Goal: Task Accomplishment & Management: Use online tool/utility

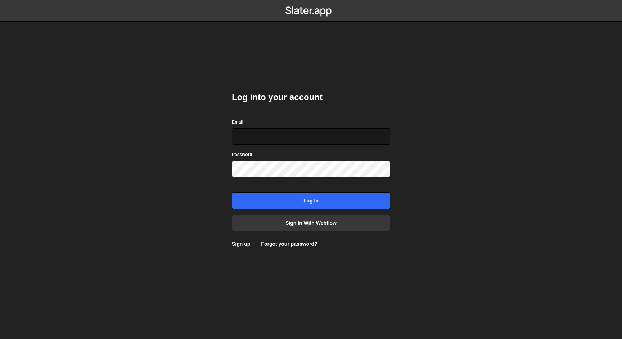
click at [333, 134] on input "Email" at bounding box center [311, 136] width 158 height 17
click at [462, 148] on body "Log into your account Email Password Log in Sign in with Webflow Sign up Forgot…" at bounding box center [311, 169] width 622 height 339
click at [321, 135] on input "Email" at bounding box center [311, 136] width 158 height 17
click at [358, 101] on h2 "Log into your account" at bounding box center [311, 97] width 158 height 12
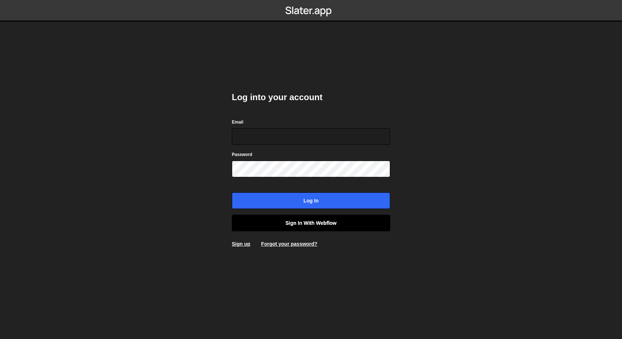
click at [332, 225] on link "Sign in with Webflow" at bounding box center [311, 223] width 158 height 17
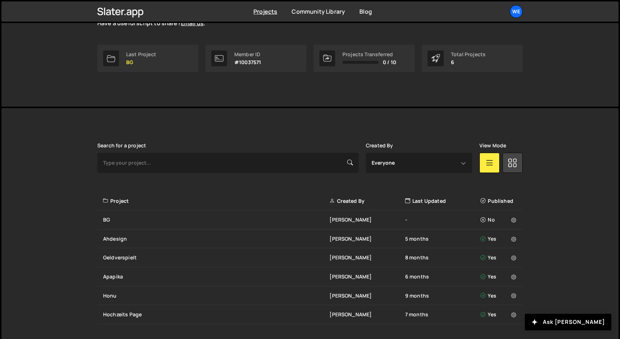
scroll to position [121, 0]
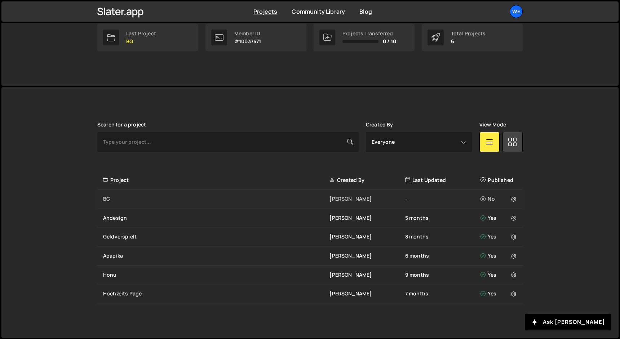
click at [300, 198] on div "BG" at bounding box center [216, 198] width 226 height 7
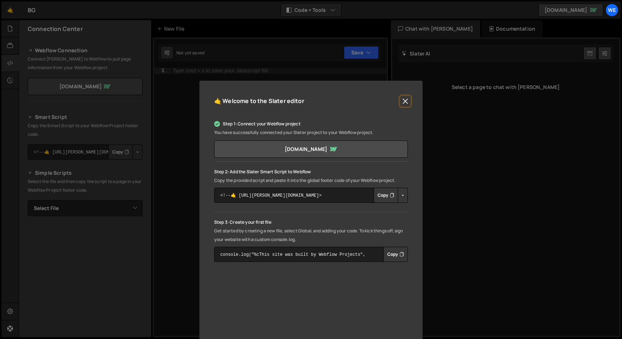
click at [407, 99] on button "Close" at bounding box center [405, 101] width 11 height 11
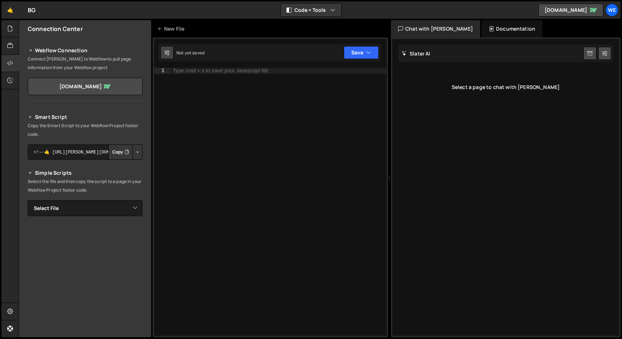
click at [168, 52] on icon at bounding box center [167, 52] width 5 height 7
select select "editor"
select select "ace/theme/monokai"
type input "14"
checkbox input "true"
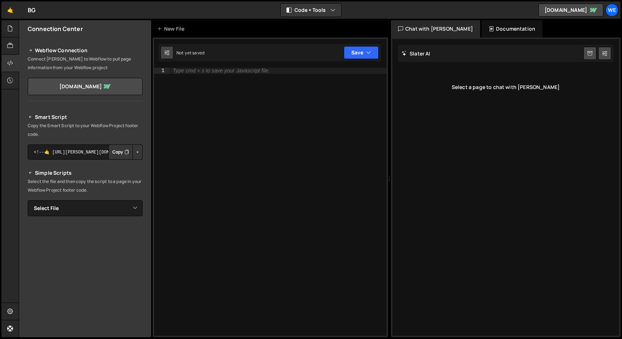
checkbox input "true"
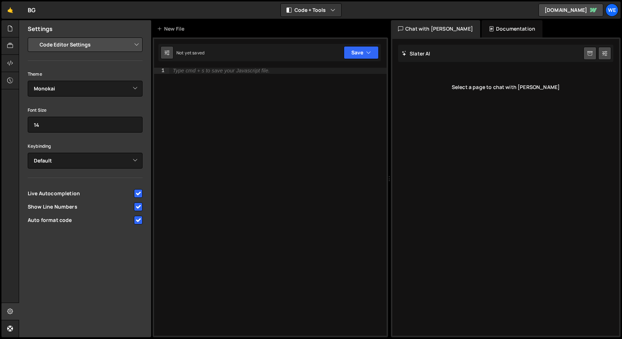
click at [168, 52] on icon at bounding box center [167, 52] width 5 height 7
click at [244, 139] on div "Type cmd + s to save your Javascript file." at bounding box center [278, 208] width 218 height 280
click at [11, 10] on link "🤙" at bounding box center [10, 9] width 18 height 17
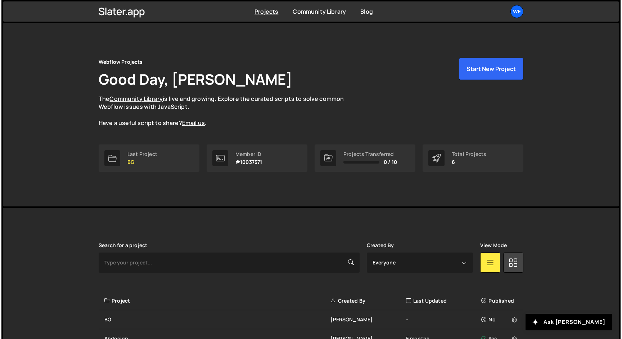
scroll to position [121, 0]
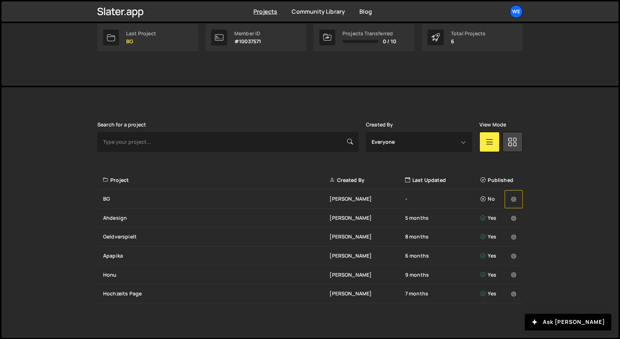
click at [516, 198] on button at bounding box center [513, 199] width 18 height 18
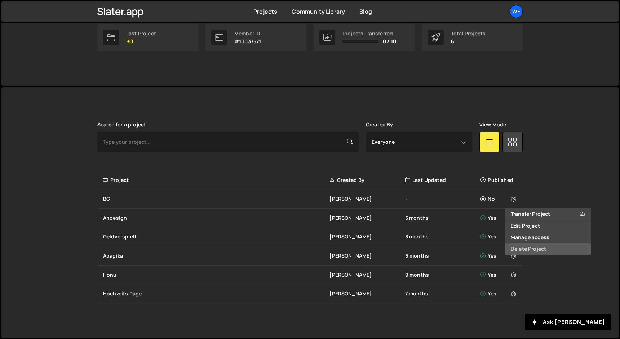
click at [530, 250] on link "Delete Project" at bounding box center [548, 249] width 86 height 12
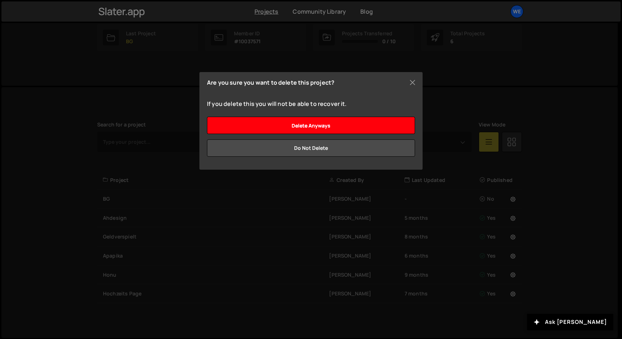
click at [356, 124] on input "Delete anyways" at bounding box center [311, 125] width 208 height 17
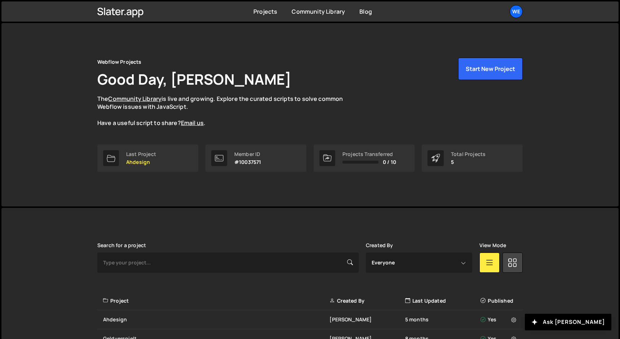
scroll to position [102, 0]
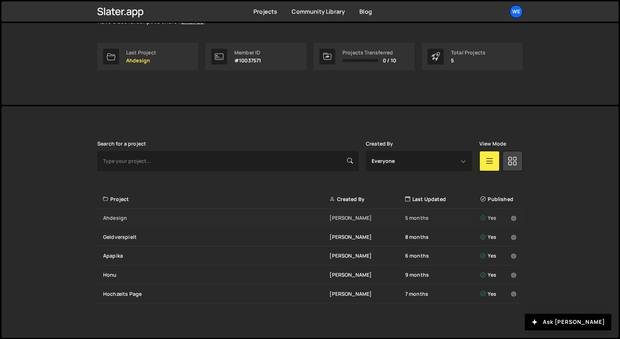
click at [245, 219] on div "Ahdesign" at bounding box center [216, 217] width 226 height 7
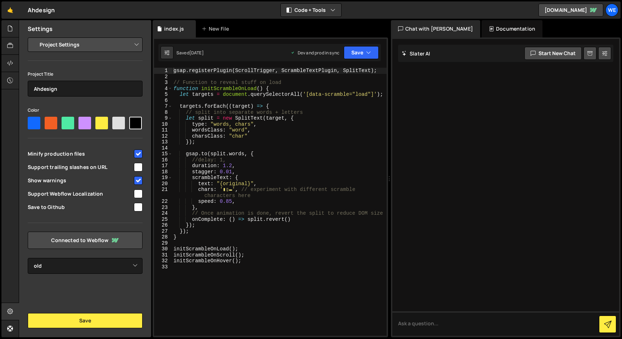
select select "67fe632d3bcda73ca34ed612"
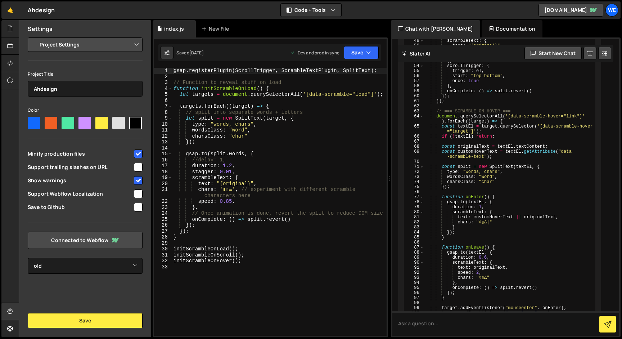
scroll to position [5186, 0]
click at [8, 7] on link "🤙" at bounding box center [10, 9] width 18 height 17
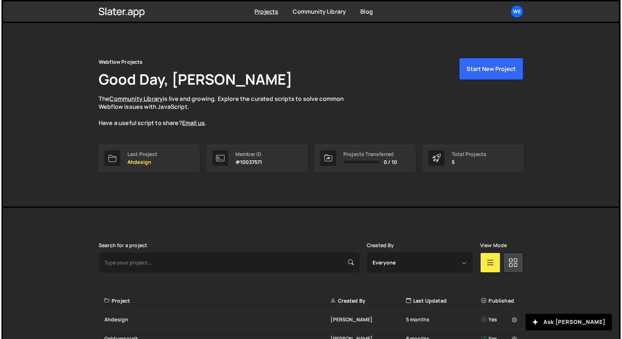
scroll to position [102, 0]
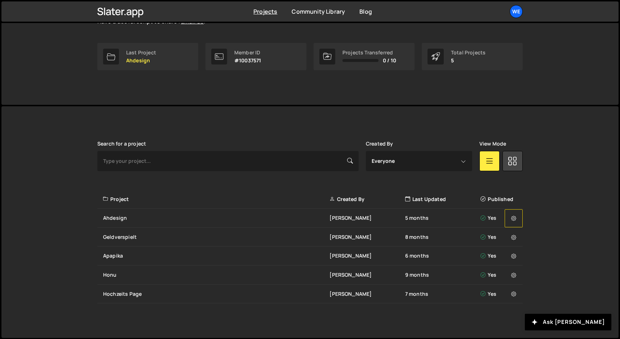
click at [512, 216] on icon at bounding box center [513, 218] width 5 height 7
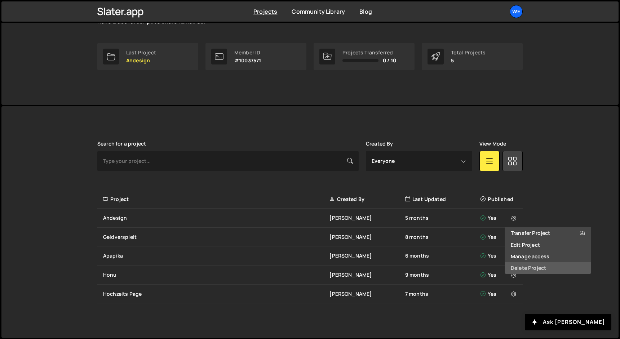
click at [536, 268] on link "Delete Project" at bounding box center [548, 268] width 86 height 12
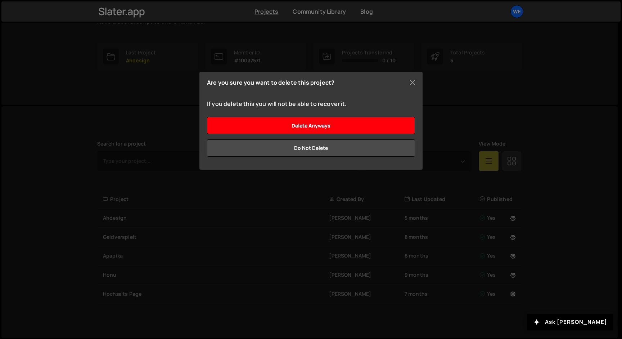
click at [369, 128] on input "Delete anyways" at bounding box center [311, 125] width 208 height 17
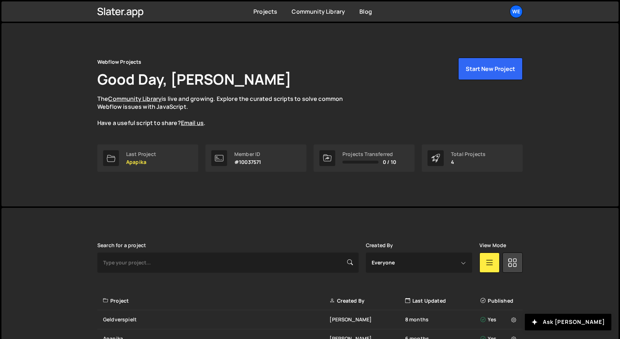
scroll to position [83, 0]
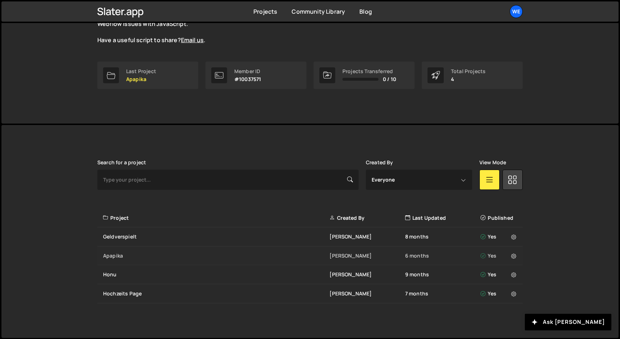
click at [275, 257] on div "Apapika" at bounding box center [216, 255] width 226 height 7
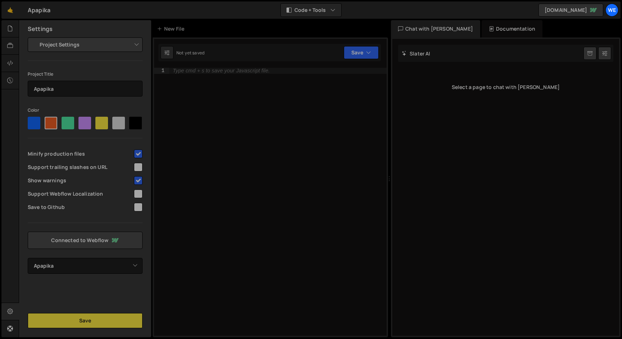
select select "67d1f5ffd2302af2b1212042"
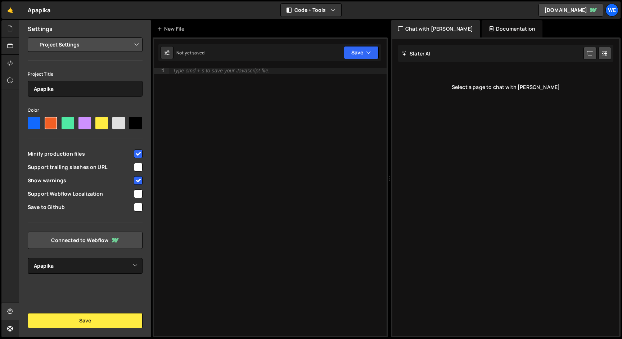
click at [206, 102] on div "Type cmd + s to save your Javascript file." at bounding box center [278, 208] width 218 height 280
click at [11, 28] on icon at bounding box center [10, 28] width 6 height 8
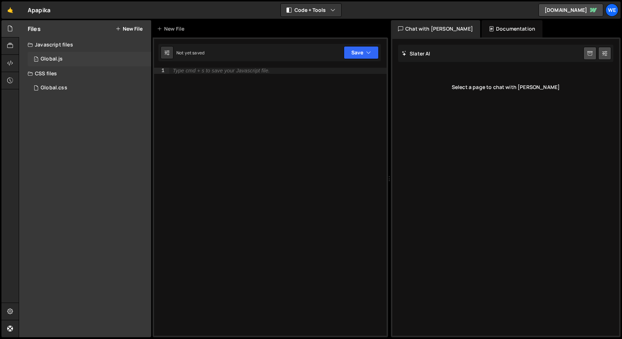
click at [51, 58] on div "Global.js" at bounding box center [52, 59] width 22 height 6
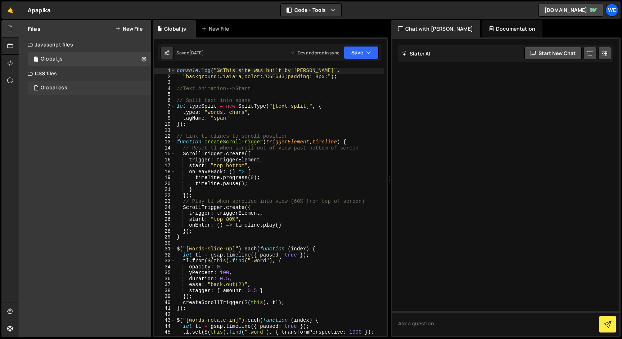
click at [80, 89] on div "Global.css 0" at bounding box center [90, 88] width 124 height 14
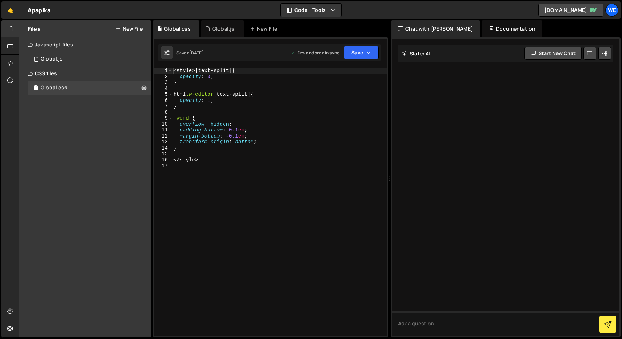
click at [273, 205] on div "< style >[ text-split ] { opacity : 0 ; } html .w-editor [ text-split ] { opaci…" at bounding box center [279, 208] width 215 height 280
click at [12, 9] on link "🤙" at bounding box center [10, 9] width 18 height 17
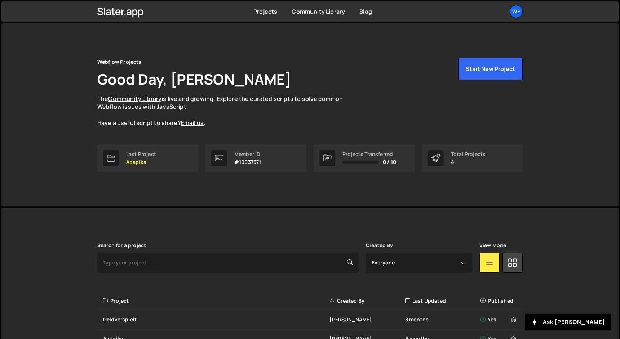
scroll to position [83, 0]
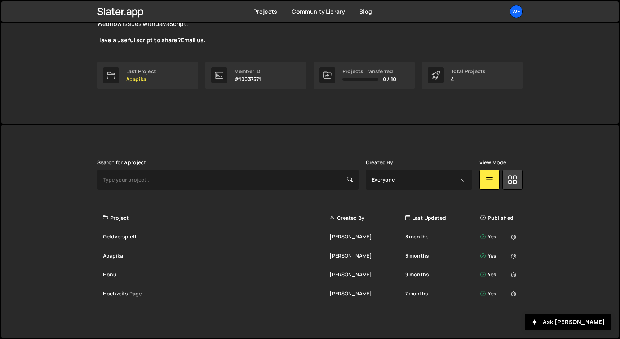
click at [585, 251] on div "Slater is designed for desktop use. Please use a larger screen to access the fu…" at bounding box center [309, 231] width 617 height 213
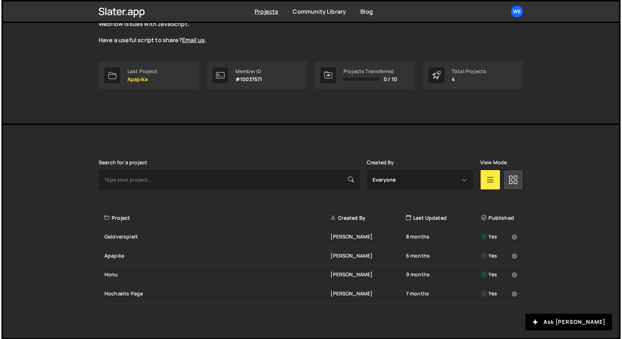
scroll to position [0, 0]
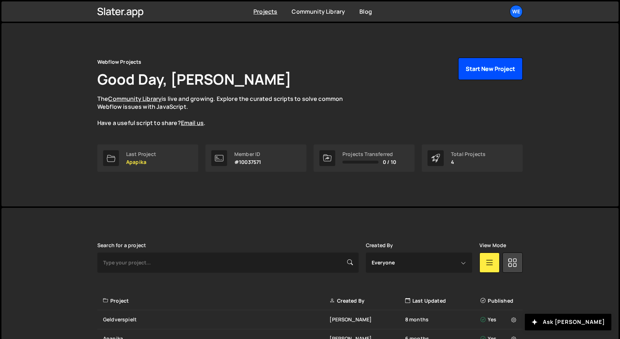
click at [488, 70] on button "Start New Project" at bounding box center [490, 69] width 64 height 22
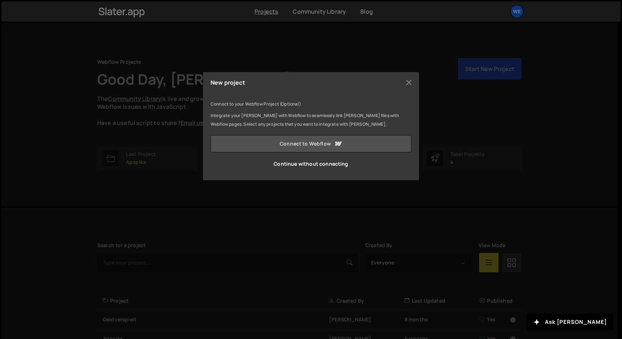
click at [334, 145] on icon at bounding box center [338, 143] width 9 height 9
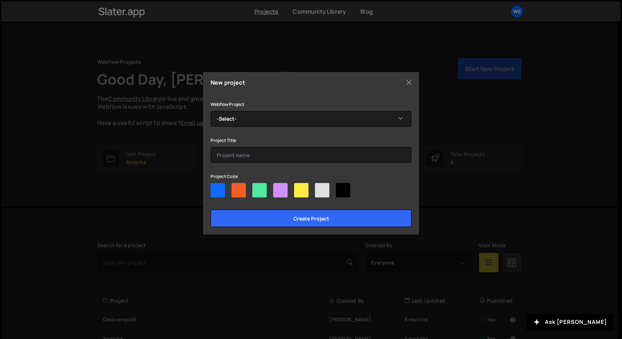
click at [261, 187] on div at bounding box center [259, 190] width 14 height 14
click at [257, 187] on input"] "radio" at bounding box center [254, 185] width 5 height 5
radio input"] "true"
click at [299, 119] on select "-Select- Dr Kunz New" at bounding box center [311, 119] width 201 height 16
select select "68ba9430b1db83e284c04cbc"
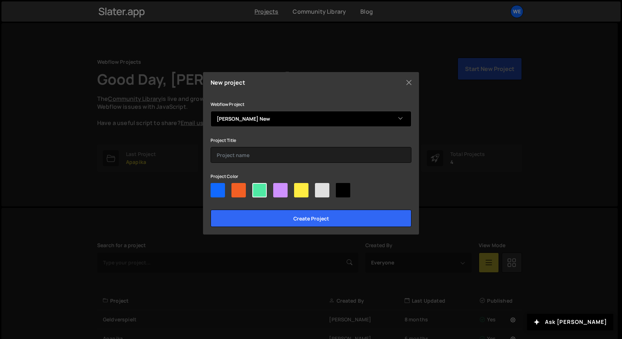
click at [211, 111] on select "-Select- Dr Kunz New" at bounding box center [311, 119] width 201 height 16
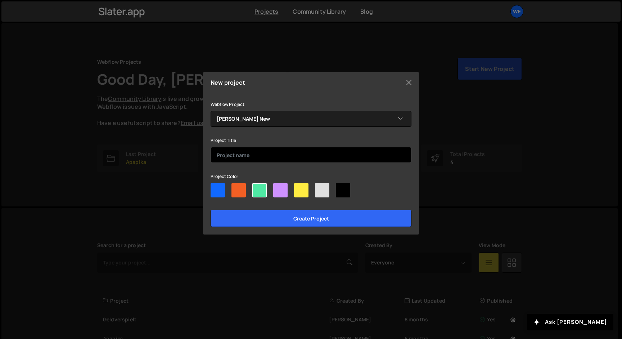
click at [283, 154] on input "text" at bounding box center [311, 155] width 201 height 16
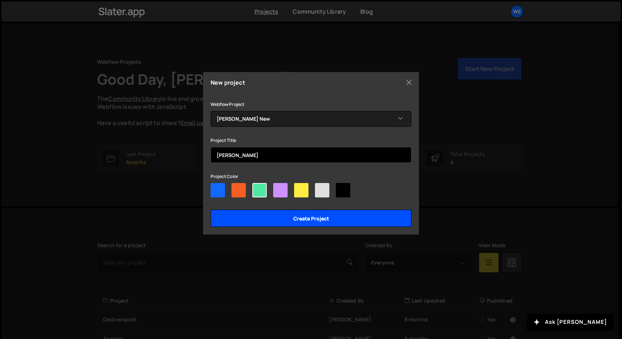
type input "[PERSON_NAME]"
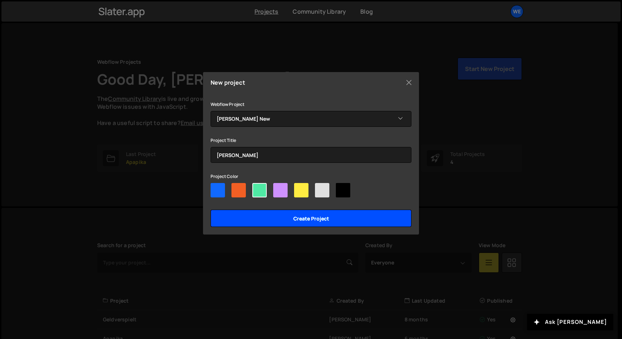
click at [318, 218] on input "Create project" at bounding box center [311, 218] width 201 height 17
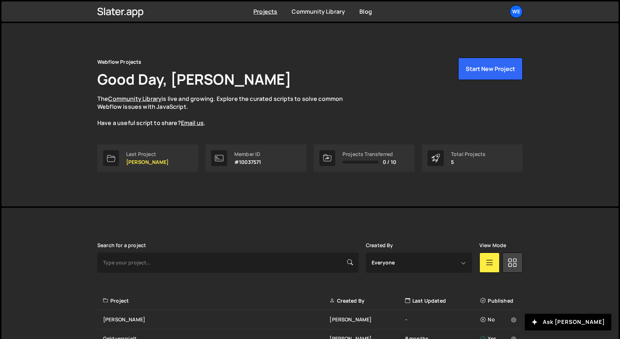
scroll to position [102, 0]
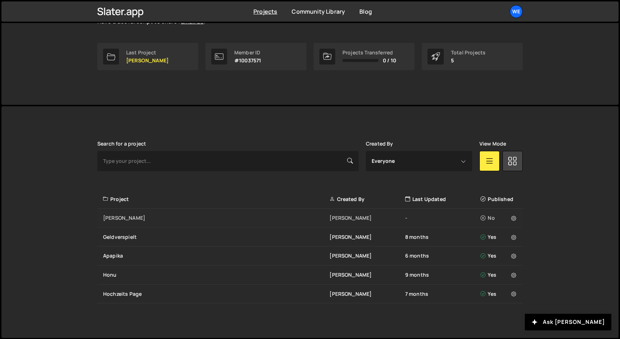
click at [122, 217] on div "[PERSON_NAME]" at bounding box center [216, 217] width 226 height 7
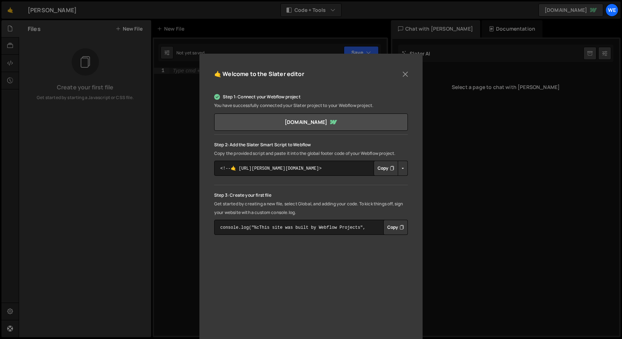
scroll to position [28, 0]
click at [403, 167] on button "Button group with nested dropdown" at bounding box center [403, 167] width 10 height 15
click at [400, 164] on button "Button group with nested dropdown" at bounding box center [403, 167] width 10 height 15
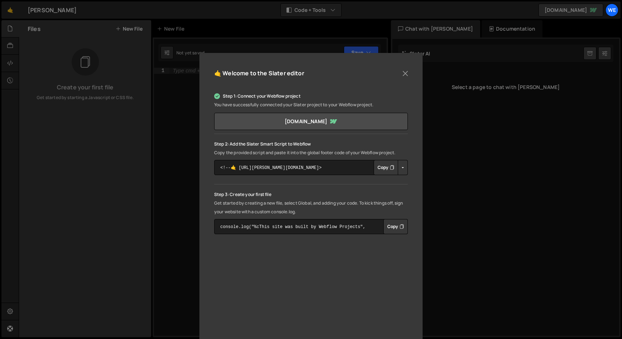
click at [384, 167] on button "Copy" at bounding box center [386, 167] width 24 height 15
click at [401, 166] on button "Button group with nested dropdown" at bounding box center [403, 167] width 10 height 15
click at [414, 189] on link "Copy Production Script" at bounding box center [433, 191] width 71 height 10
click at [401, 167] on button "Button group with nested dropdown" at bounding box center [403, 167] width 10 height 15
click at [416, 181] on link "Copy Staging Script" at bounding box center [433, 181] width 71 height 10
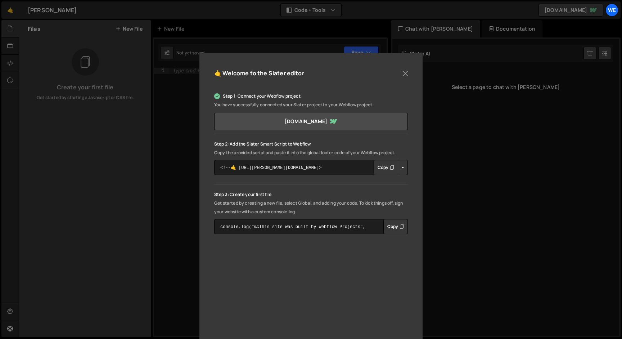
click at [383, 172] on button "Copy" at bounding box center [386, 167] width 24 height 15
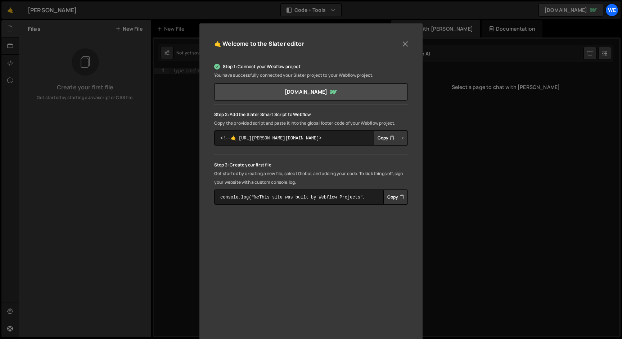
scroll to position [63, 0]
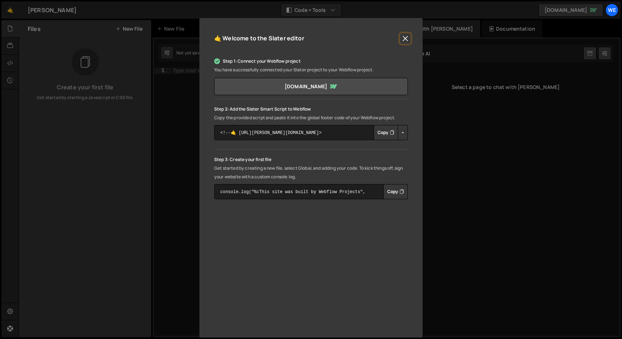
click at [402, 35] on button "Close" at bounding box center [405, 38] width 11 height 11
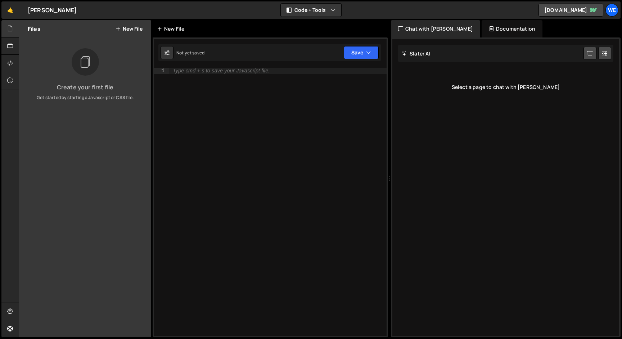
click at [163, 28] on div "New File" at bounding box center [172, 28] width 30 height 7
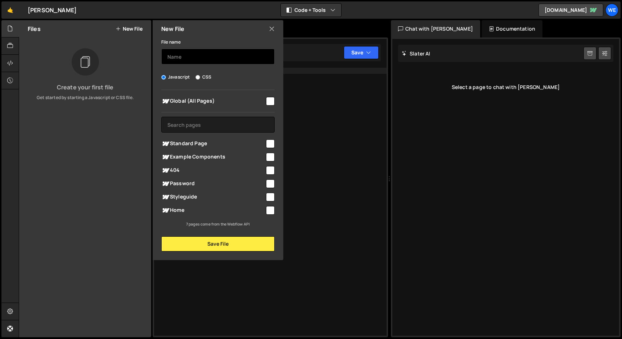
click at [194, 58] on input "text" at bounding box center [217, 57] width 113 height 16
type input "Claim Text Animation"
click at [273, 210] on input "checkbox" at bounding box center [270, 210] width 9 height 9
checkbox input "true"
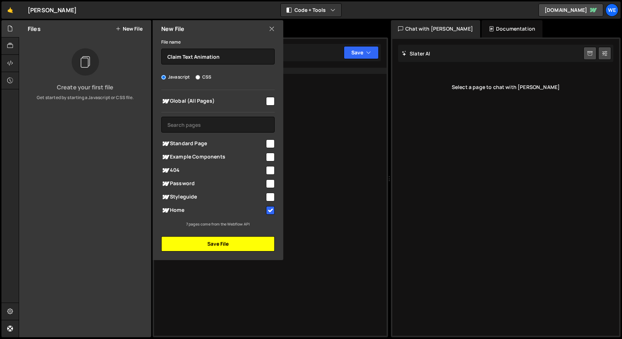
click at [241, 243] on button "Save File" at bounding box center [217, 243] width 113 height 15
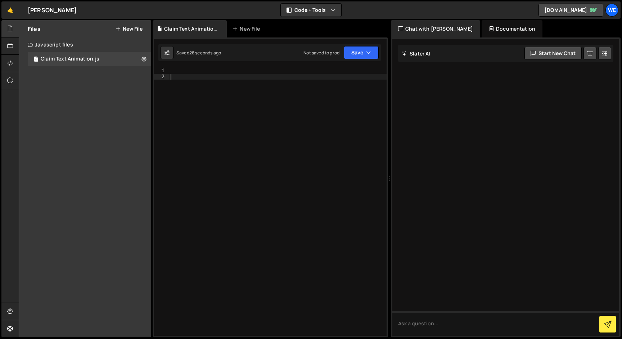
click at [232, 91] on div at bounding box center [278, 208] width 218 height 280
click at [222, 70] on div at bounding box center [278, 208] width 218 height 280
paste textarea "});"
type textarea "});"
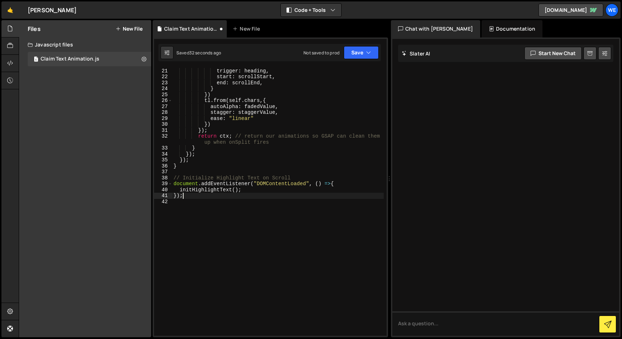
scroll to position [0, 0]
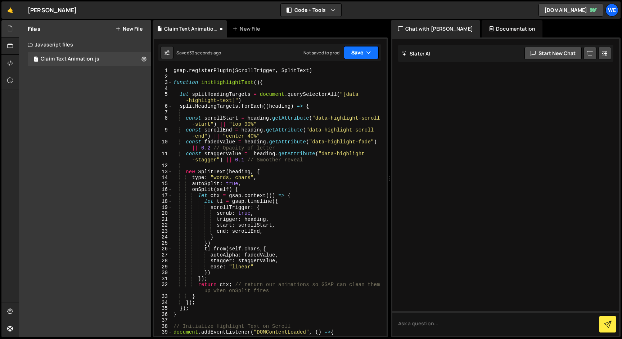
click at [372, 54] on button "Save" at bounding box center [361, 52] width 35 height 13
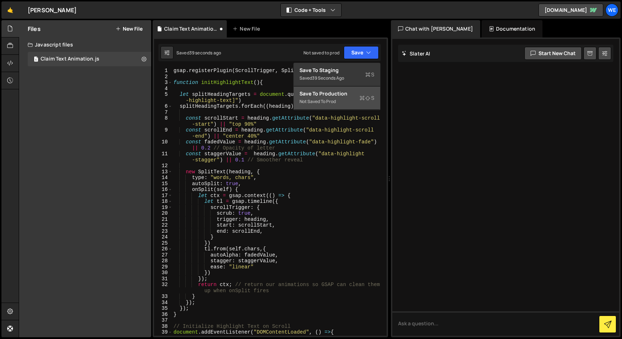
click at [348, 97] on div "Not saved to prod" at bounding box center [337, 101] width 75 height 9
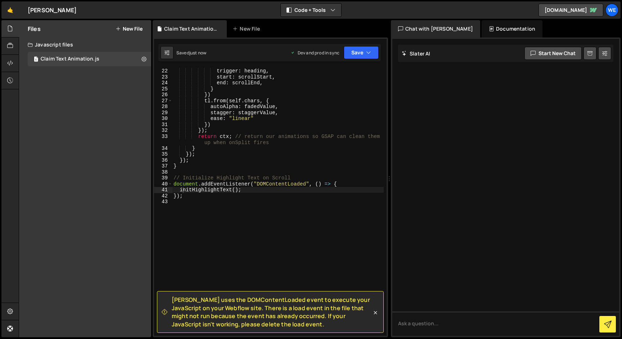
scroll to position [154, 0]
click at [224, 200] on div "scrub : true , trigger : heading , start : scrollStart , end : scrollEnd , } })…" at bounding box center [278, 202] width 212 height 280
type textarea "});"
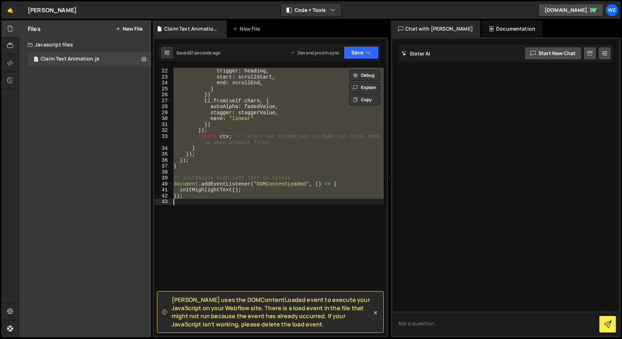
click at [423, 324] on textarea at bounding box center [506, 323] width 227 height 24
paste textarea "gsap.registerPlugin(ScrollTrigger, SplitText) function initHighlightText() { le…"
type textarea "please make the code correct without DOMContentLoaded gsap.registerPlugin(Scrol…"
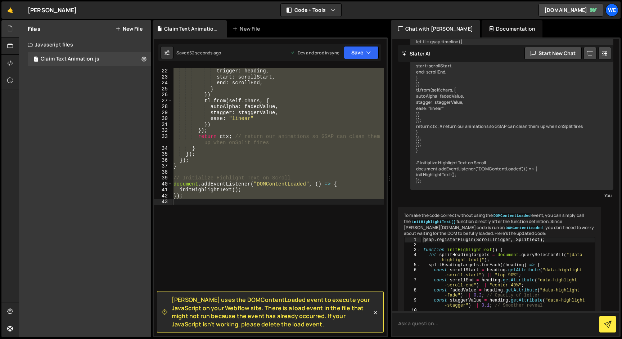
scroll to position [365, 0]
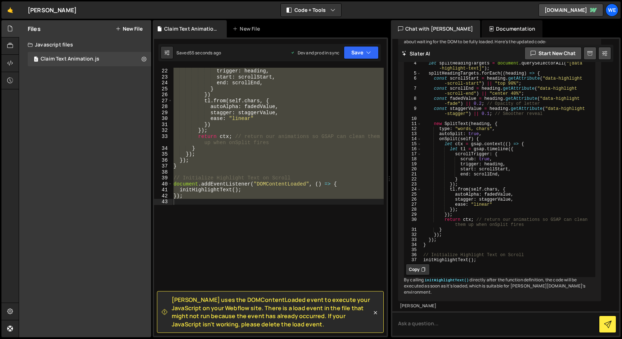
click at [422, 266] on icon at bounding box center [423, 269] width 4 height 7
click at [308, 215] on div "scrub : true , trigger : heading , start : scrollStart , end : scrollEnd , } })…" at bounding box center [278, 202] width 212 height 268
paste textarea "initHighlightText();"
type textarea "initHighlightText();"
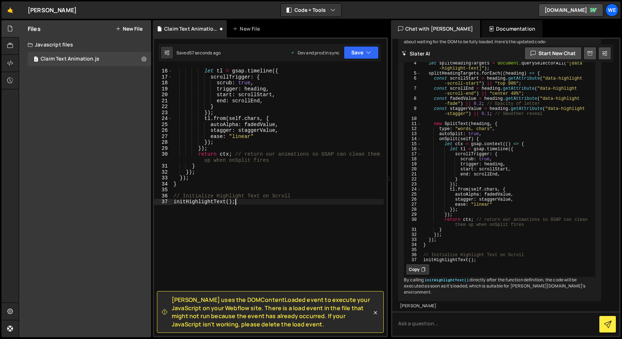
scroll to position [119, 0]
click at [301, 233] on div "let ctx = gsap . context (( ) => { let tl = gsap . timeline ({ scrollTrigger : …" at bounding box center [278, 202] width 212 height 280
click at [369, 55] on icon "button" at bounding box center [368, 52] width 5 height 7
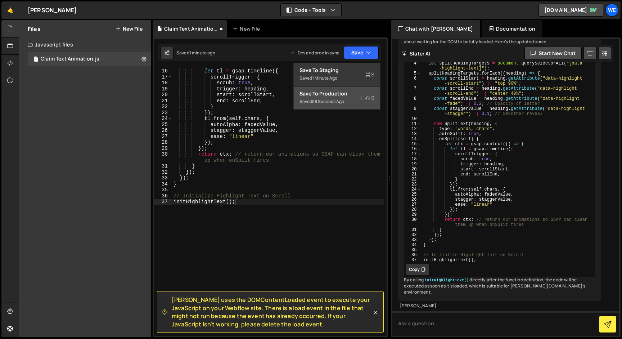
click at [349, 98] on div "Saved 58 seconds ago" at bounding box center [337, 101] width 75 height 9
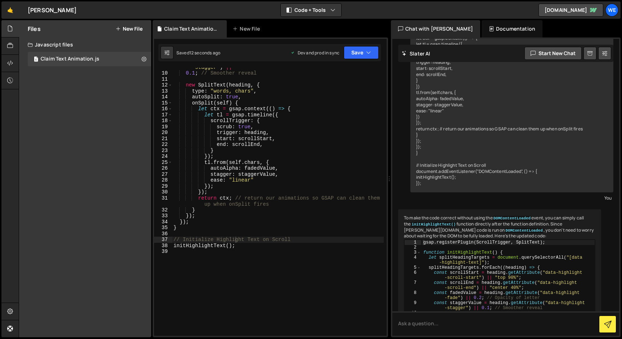
scroll to position [0, 0]
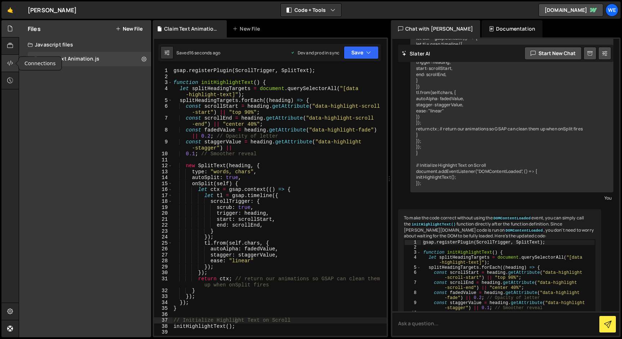
click at [13, 62] on icon at bounding box center [10, 63] width 6 height 8
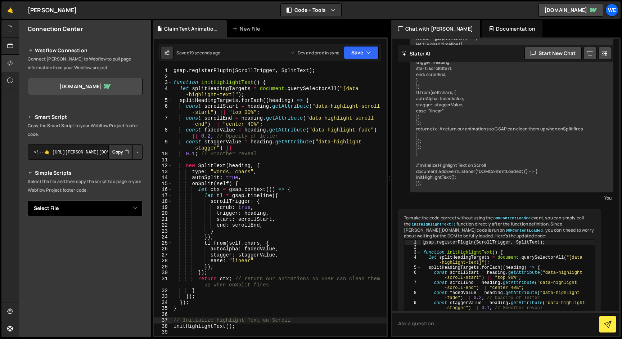
click at [133, 207] on select "Select File Claim Text Animation.js" at bounding box center [85, 208] width 115 height 16
select select "46158"
click at [28, 200] on select "Select File Claim Text Animation.js" at bounding box center [85, 208] width 115 height 16
click at [133, 231] on button "Button group with nested dropdown" at bounding box center [138, 232] width 10 height 15
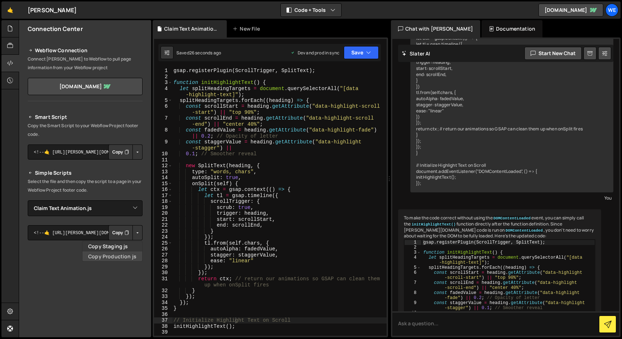
click at [123, 255] on link "Copy Production js" at bounding box center [112, 256] width 60 height 10
click at [93, 154] on textarea "<!--🤙 [URL][PERSON_NAME][DOMAIN_NAME]> <script>document.addEventListener("DOMCo…" at bounding box center [85, 151] width 115 height 15
click at [119, 149] on button "Copy" at bounding box center [120, 151] width 24 height 15
click at [133, 152] on button "Button group with nested dropdown" at bounding box center [138, 151] width 10 height 15
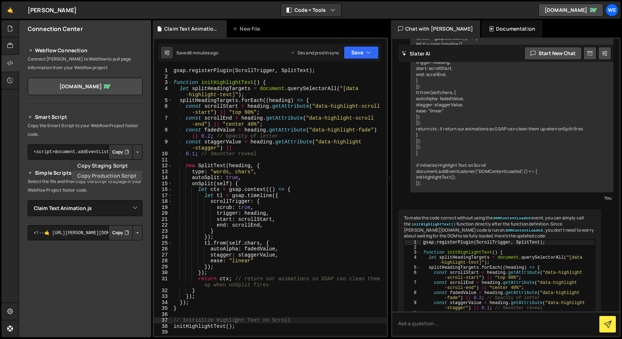
click at [125, 173] on link "Copy Production Script" at bounding box center [107, 176] width 71 height 10
click at [90, 153] on textarea "<!--🤙 [URL][PERSON_NAME][DOMAIN_NAME]> <script>document.addEventListener("DOMCo…" at bounding box center [85, 151] width 115 height 15
click at [137, 152] on button "Button group with nested dropdown" at bounding box center [138, 151] width 10 height 15
click at [88, 154] on textarea "<!--🤙 [URL][PERSON_NAME][DOMAIN_NAME]> <script>document.addEventListener("DOMCo…" at bounding box center [85, 151] width 115 height 15
click at [133, 151] on button "Button group with nested dropdown" at bounding box center [138, 151] width 10 height 15
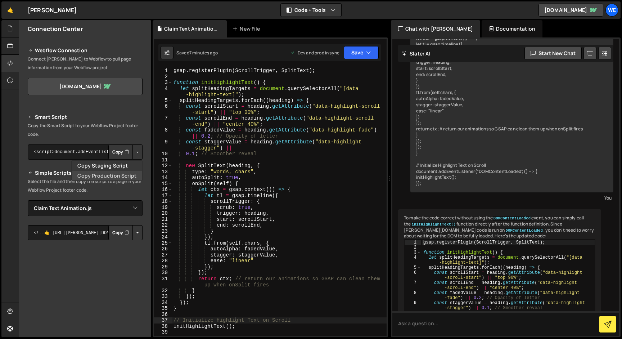
click at [128, 174] on link "Copy Production Script" at bounding box center [107, 176] width 71 height 10
click at [359, 54] on button "Save" at bounding box center [361, 52] width 35 height 13
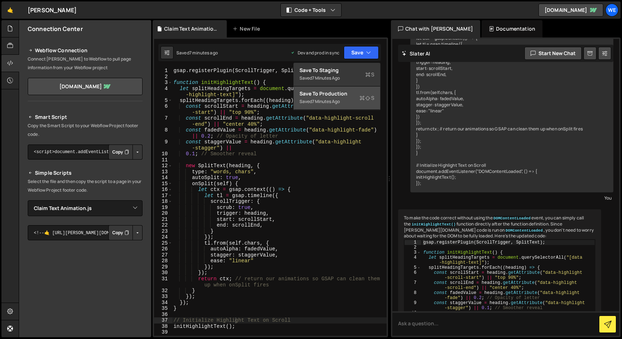
click at [348, 99] on div "Saved 7 minutes ago" at bounding box center [337, 101] width 75 height 9
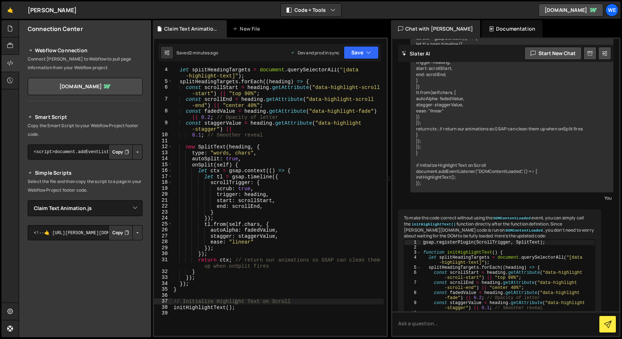
scroll to position [0, 0]
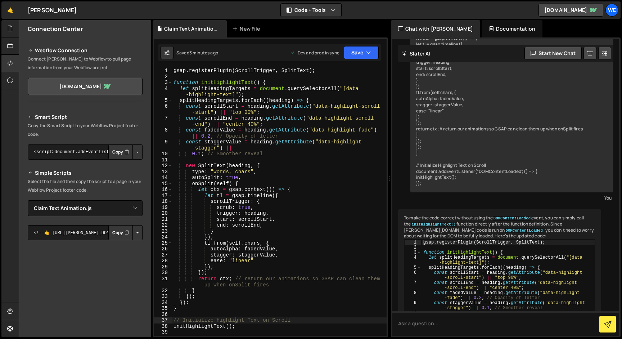
click at [201, 153] on div "gsap . registerPlugin ( ScrollTrigger , SplitText ) ; function initHighlightTex…" at bounding box center [279, 208] width 215 height 280
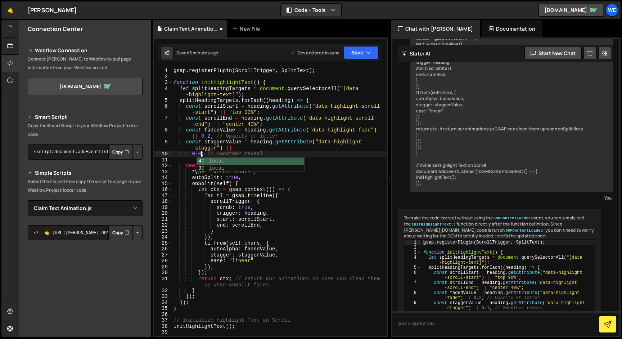
scroll to position [0, 2]
click at [362, 50] on button "Save" at bounding box center [361, 52] width 35 height 13
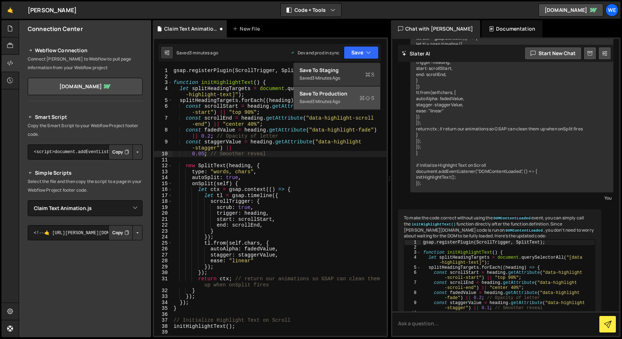
click at [345, 101] on div "Saved 3 minutes ago" at bounding box center [337, 101] width 75 height 9
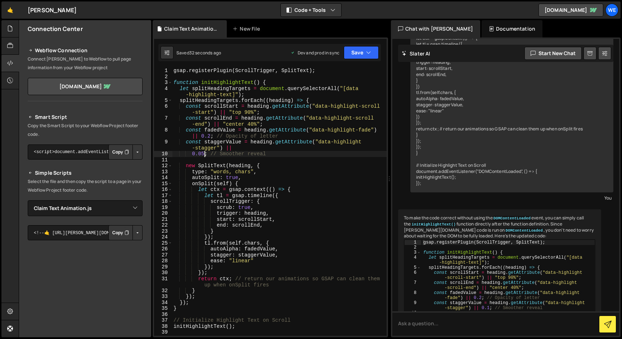
click at [204, 154] on div "gsap . registerPlugin ( ScrollTrigger , SplitText ) ; function initHighlightTex…" at bounding box center [279, 208] width 215 height 280
click at [361, 54] on button "Save" at bounding box center [361, 52] width 35 height 13
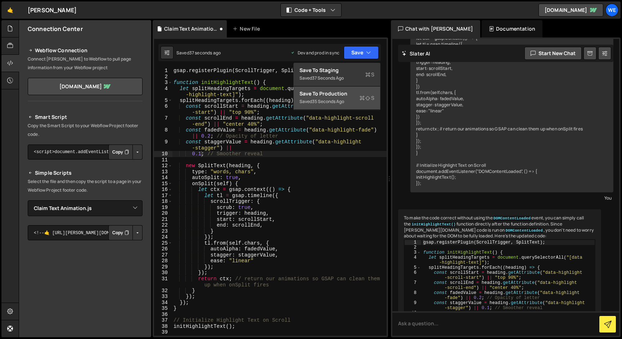
click at [344, 102] on div "35 seconds ago" at bounding box center [328, 101] width 32 height 6
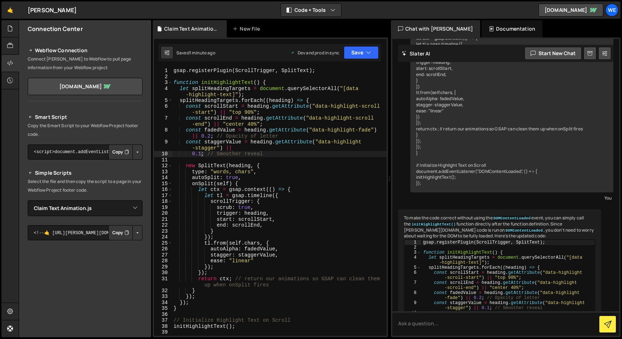
click at [201, 154] on div "gsap . registerPlugin ( ScrollTrigger , SplitText ) ; function initHighlightTex…" at bounding box center [279, 208] width 215 height 280
click at [360, 55] on button "Save" at bounding box center [361, 52] width 35 height 13
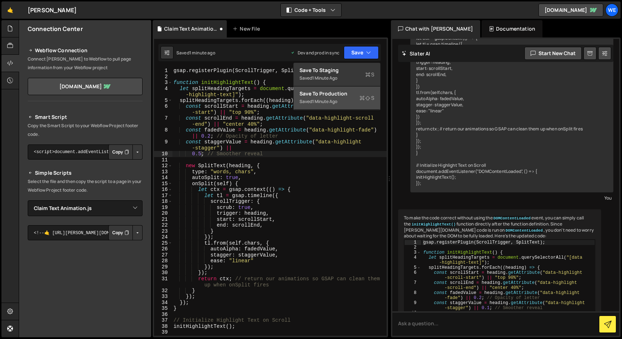
click at [350, 97] on div "Saved 1 minute ago" at bounding box center [337, 101] width 75 height 9
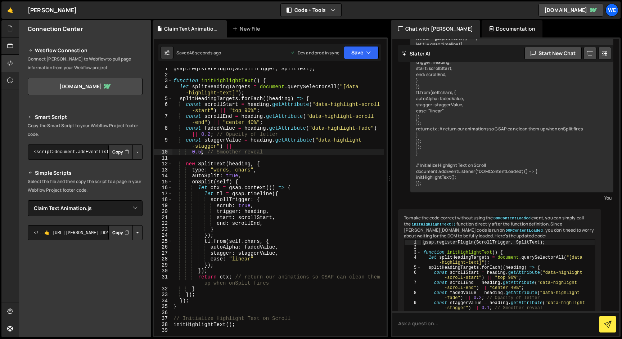
scroll to position [18, 0]
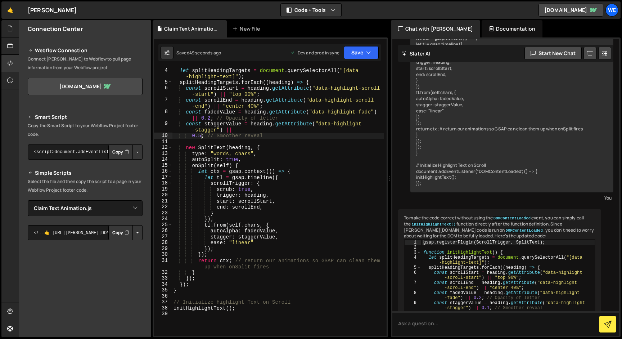
click at [201, 136] on div "let splitHeadingTargets = document . querySelectorAll ( "[data -highlight-text]…" at bounding box center [278, 210] width 212 height 286
click at [325, 173] on div "let splitHeadingTargets = document . querySelectorAll ( "[data -highlight-text]…" at bounding box center [278, 210] width 212 height 286
click at [365, 54] on button "Save" at bounding box center [361, 52] width 35 height 13
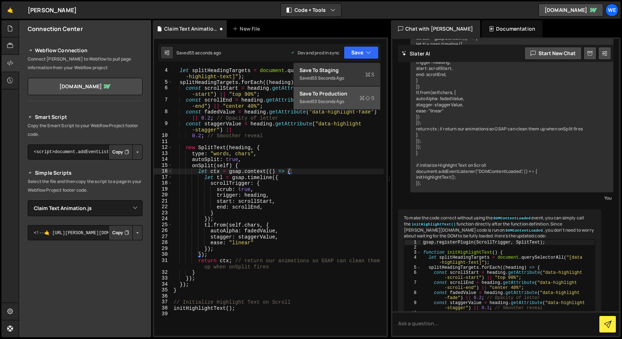
click at [339, 94] on div "Save to Production S" at bounding box center [337, 93] width 75 height 7
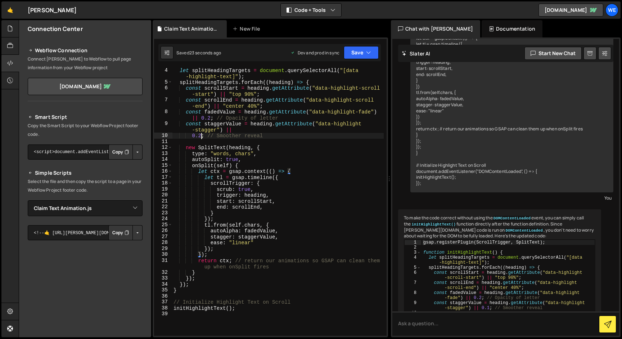
click at [201, 137] on div "let splitHeadingTargets = document . querySelectorAll ( "[data -highlight-text]…" at bounding box center [278, 210] width 212 height 286
type textarea "0.1; // Smoother reveal"
click at [368, 51] on icon "button" at bounding box center [368, 52] width 5 height 7
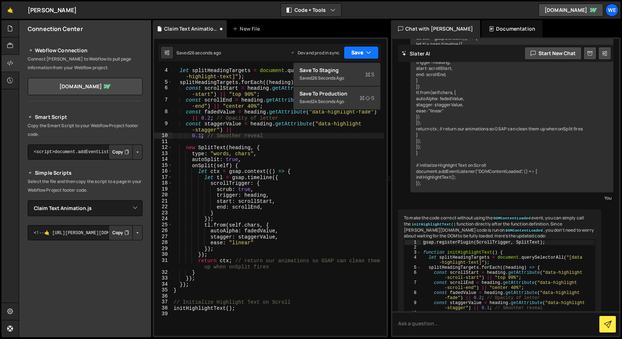
click at [368, 51] on icon "button" at bounding box center [368, 52] width 5 height 7
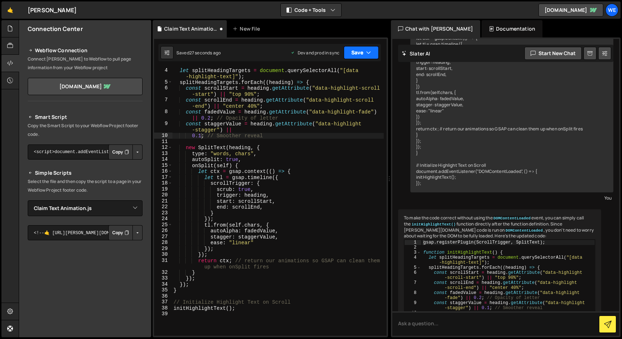
click at [368, 51] on icon "button" at bounding box center [368, 52] width 5 height 7
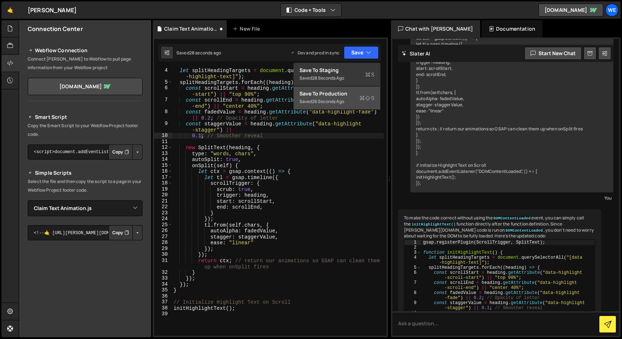
click at [340, 95] on div "Save to Production S" at bounding box center [337, 93] width 75 height 7
